Goal: Task Accomplishment & Management: Manage account settings

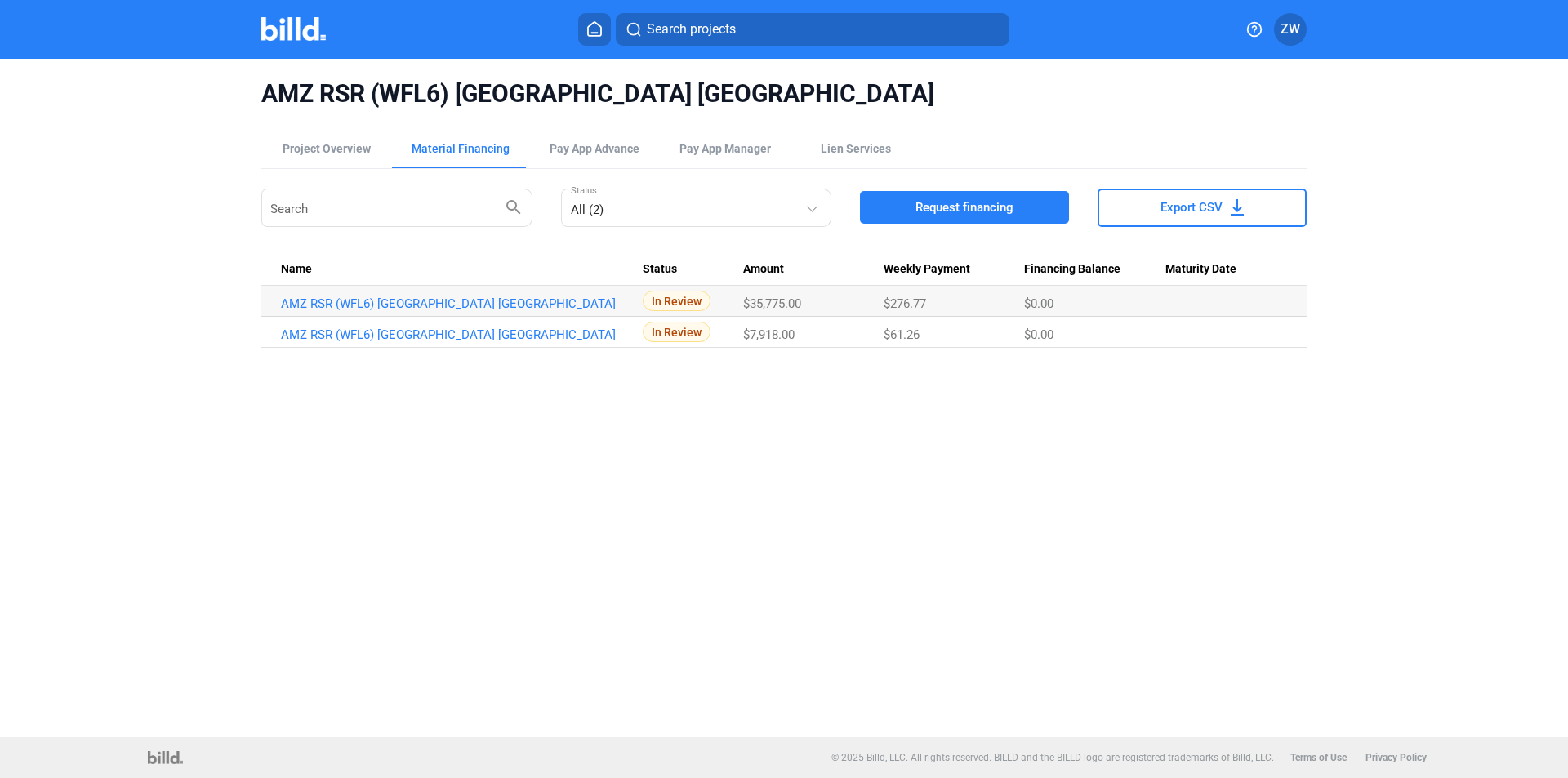
click at [430, 301] on link "AMZ RSR (WFL6) [GEOGRAPHIC_DATA] [GEOGRAPHIC_DATA]" at bounding box center [462, 303] width 362 height 15
